Goal: Transaction & Acquisition: Book appointment/travel/reservation

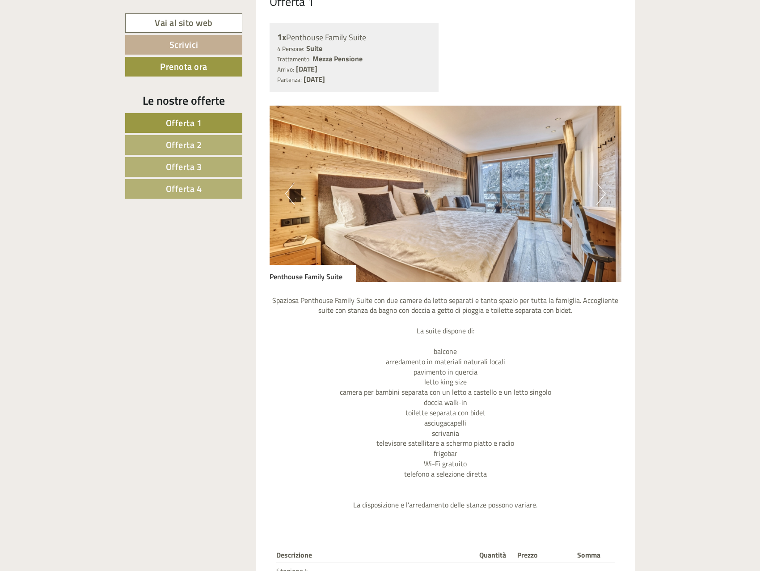
scroll to position [581, 0]
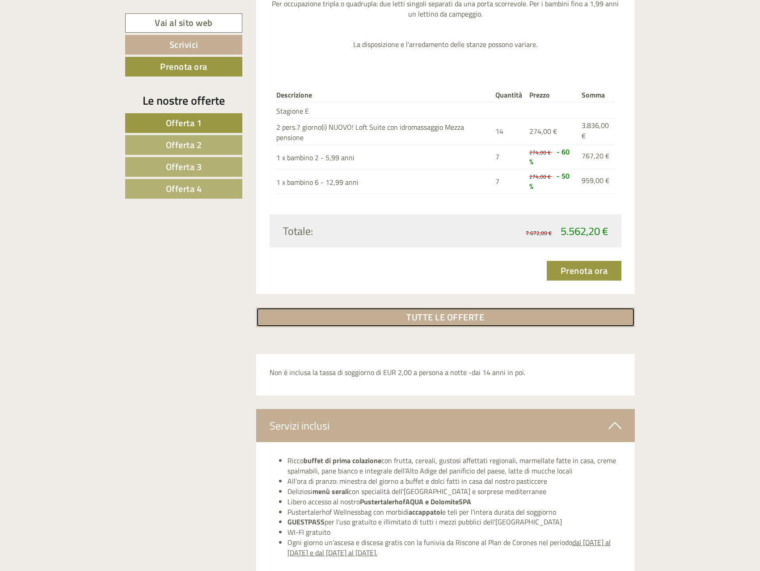
click at [474, 320] on link "TUTTE LE OFFERTE" at bounding box center [445, 317] width 379 height 20
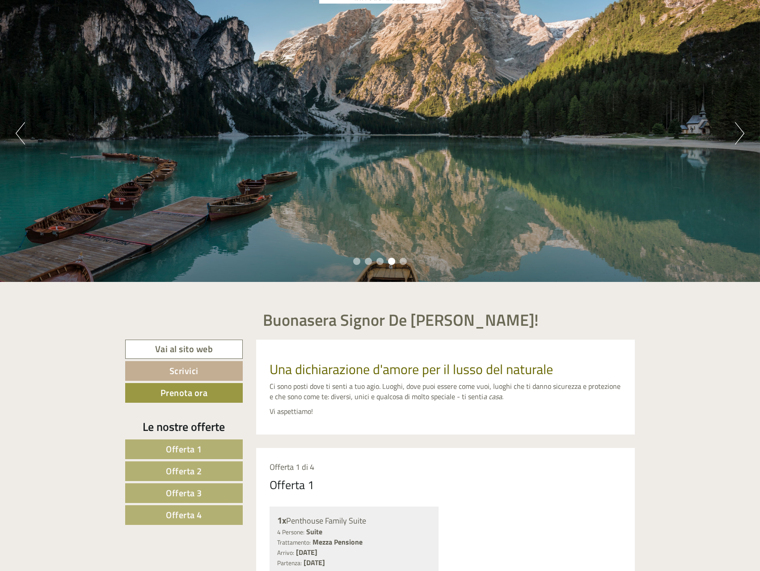
scroll to position [0, 0]
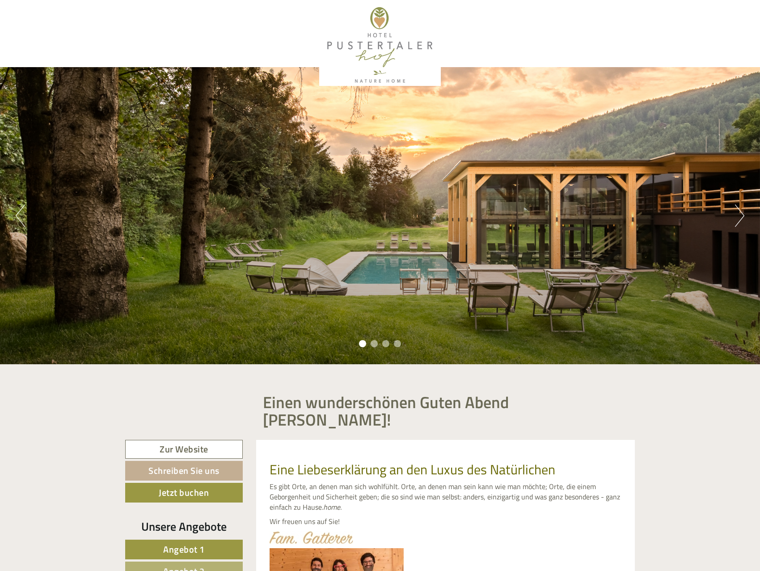
click at [758, 102] on div "Previous Next 1 2 3 4" at bounding box center [380, 215] width 760 height 297
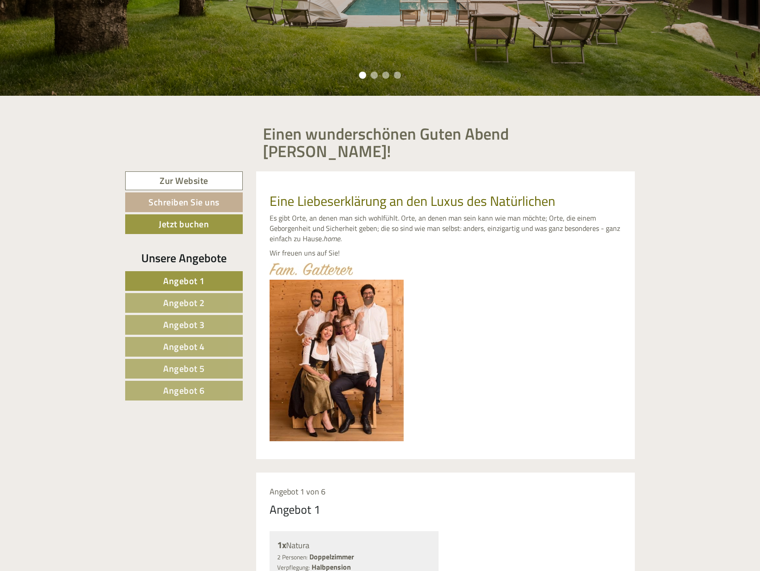
scroll to position [447, 0]
